Goal: Task Accomplishment & Management: Manage account settings

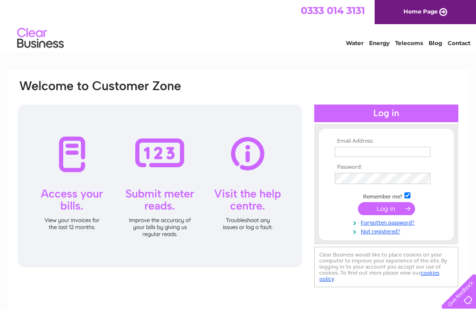
click at [339, 156] on input "text" at bounding box center [382, 152] width 96 height 10
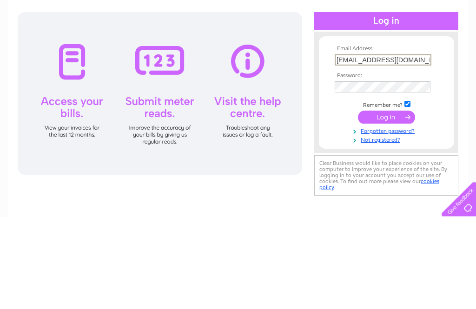
type input "gandedawson@blueyonder.co.uk"
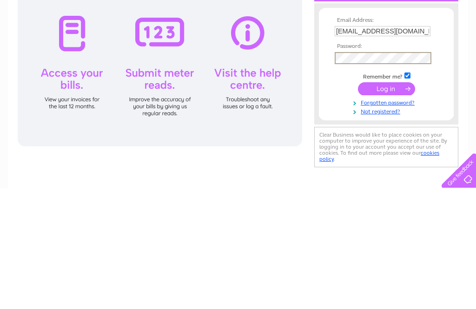
click at [390, 203] on input "submit" at bounding box center [386, 209] width 57 height 13
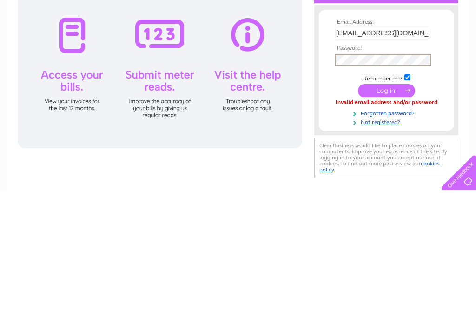
click at [383, 203] on input "submit" at bounding box center [386, 209] width 57 height 13
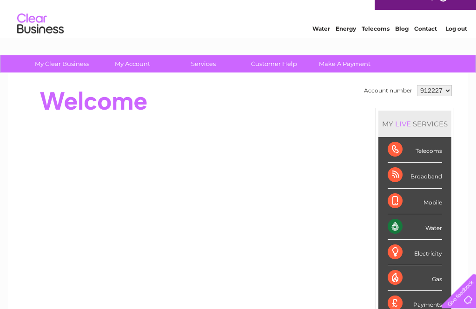
scroll to position [15, 0]
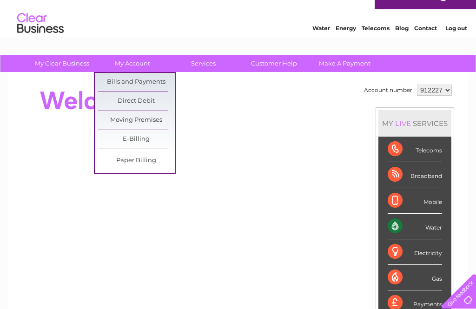
click at [146, 79] on link "Bills and Payments" at bounding box center [136, 82] width 77 height 19
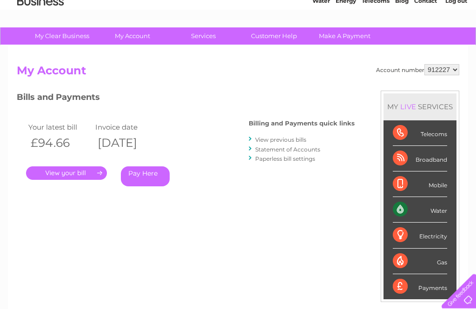
scroll to position [42, 0]
click at [69, 170] on link "." at bounding box center [66, 172] width 81 height 13
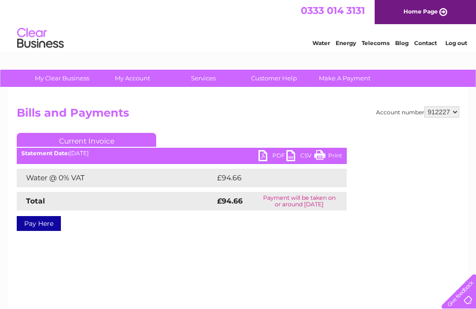
click at [269, 158] on link "PDF" at bounding box center [272, 156] width 28 height 13
click at [457, 43] on link "Log out" at bounding box center [456, 42] width 22 height 7
